Goal: Check status: Check status

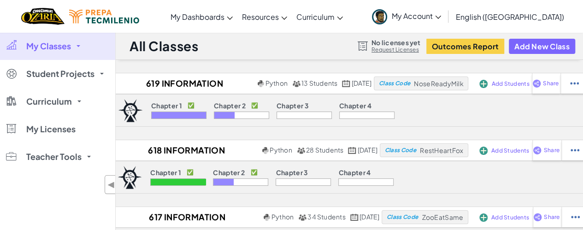
click at [226, 60] on div at bounding box center [349, 61] width 467 height 2
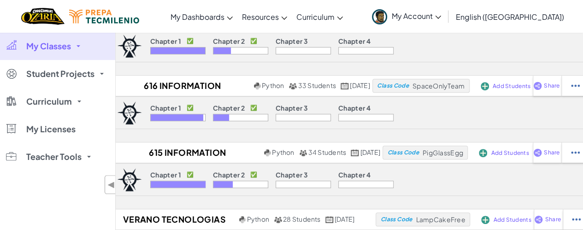
scroll to position [203, 0]
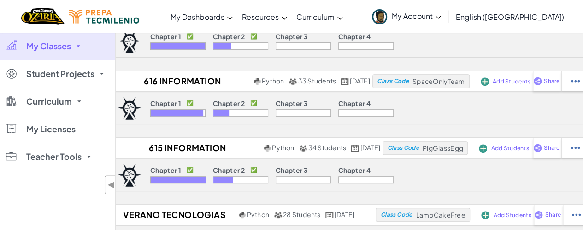
click at [167, 92] on div "Chapter 1 ✅ Chapter 2 ✅ Chapter 3 Chapter 4" at bounding box center [349, 108] width 479 height 33
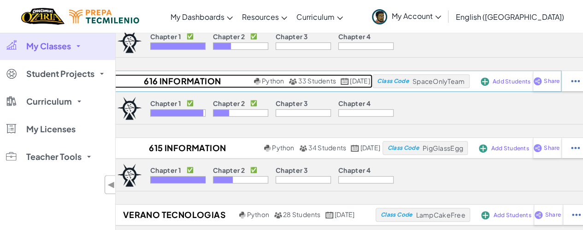
click at [176, 85] on h2 "616 Information Technology" at bounding box center [181, 81] width 142 height 14
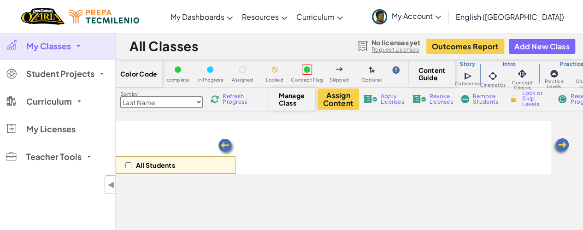
select select "5d8a57abe8919b28d5113af1"
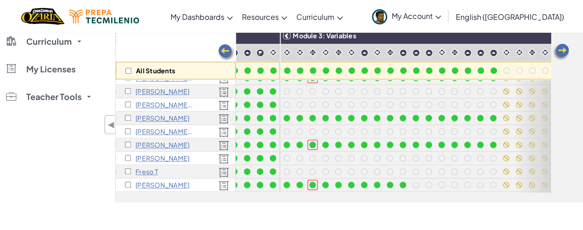
scroll to position [336, 409]
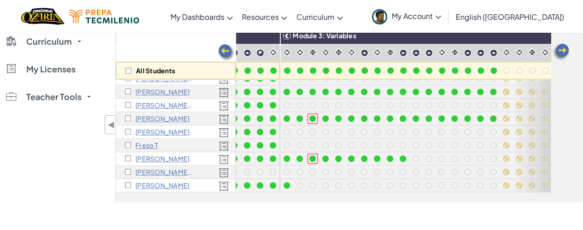
drag, startPoint x: 554, startPoint y: 186, endPoint x: 550, endPoint y: 166, distance: 21.0
click at [550, 166] on div "All Students Module 1: Algorithms and Syntax Module 2: Debugging Module 3: Vari…" at bounding box center [349, 114] width 467 height 176
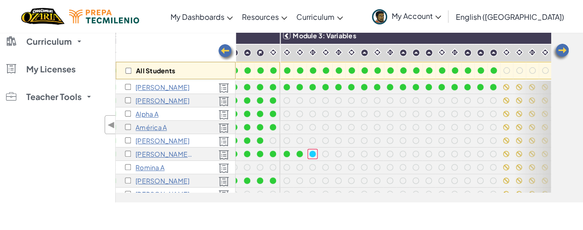
scroll to position [0, 0]
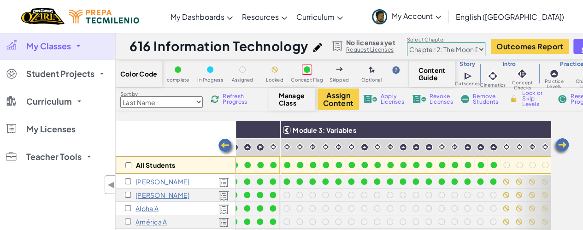
click at [181, 102] on select "Last Name first Name Progress (High to Low) Progress (Low to Hight)" at bounding box center [161, 102] width 83 height 12
select select "Progress (High to Low)"
click at [120, 96] on select "Last Name first Name Progress (High to Low) Progress (Low to Hight)" at bounding box center [161, 102] width 83 height 12
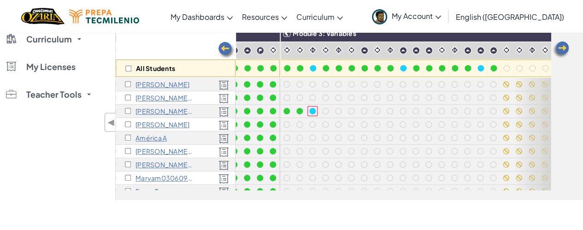
scroll to position [95, 409]
click at [553, 76] on div "All Students Module 1: Algorithms and Syntax Module 2: Debugging Module 3: Vari…" at bounding box center [349, 112] width 467 height 176
click at [531, 84] on div at bounding box center [532, 204] width 37 height 441
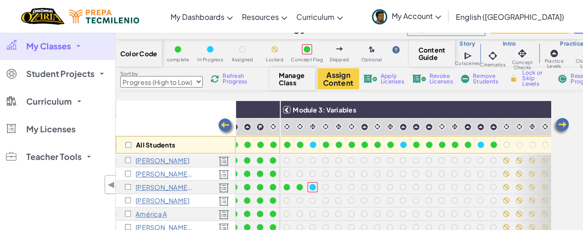
scroll to position [0, 0]
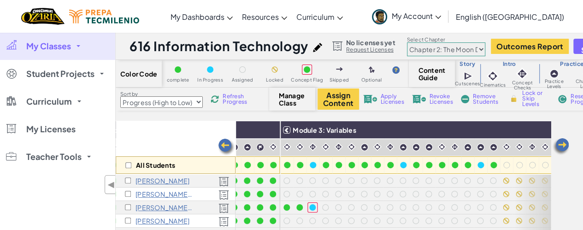
click at [233, 111] on div "Color Code complete In Progress Assigned Locked Concept Flag Skipped Optional C…" at bounding box center [349, 178] width 467 height 237
click at [240, 104] on span "Refresh Progress" at bounding box center [237, 99] width 29 height 11
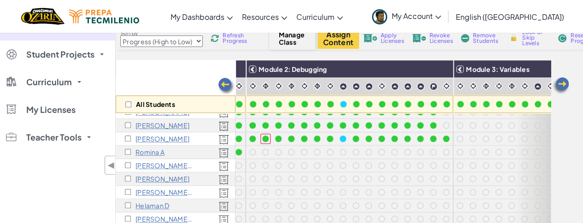
scroll to position [336, 30]
